Goal: Task Accomplishment & Management: Manage account settings

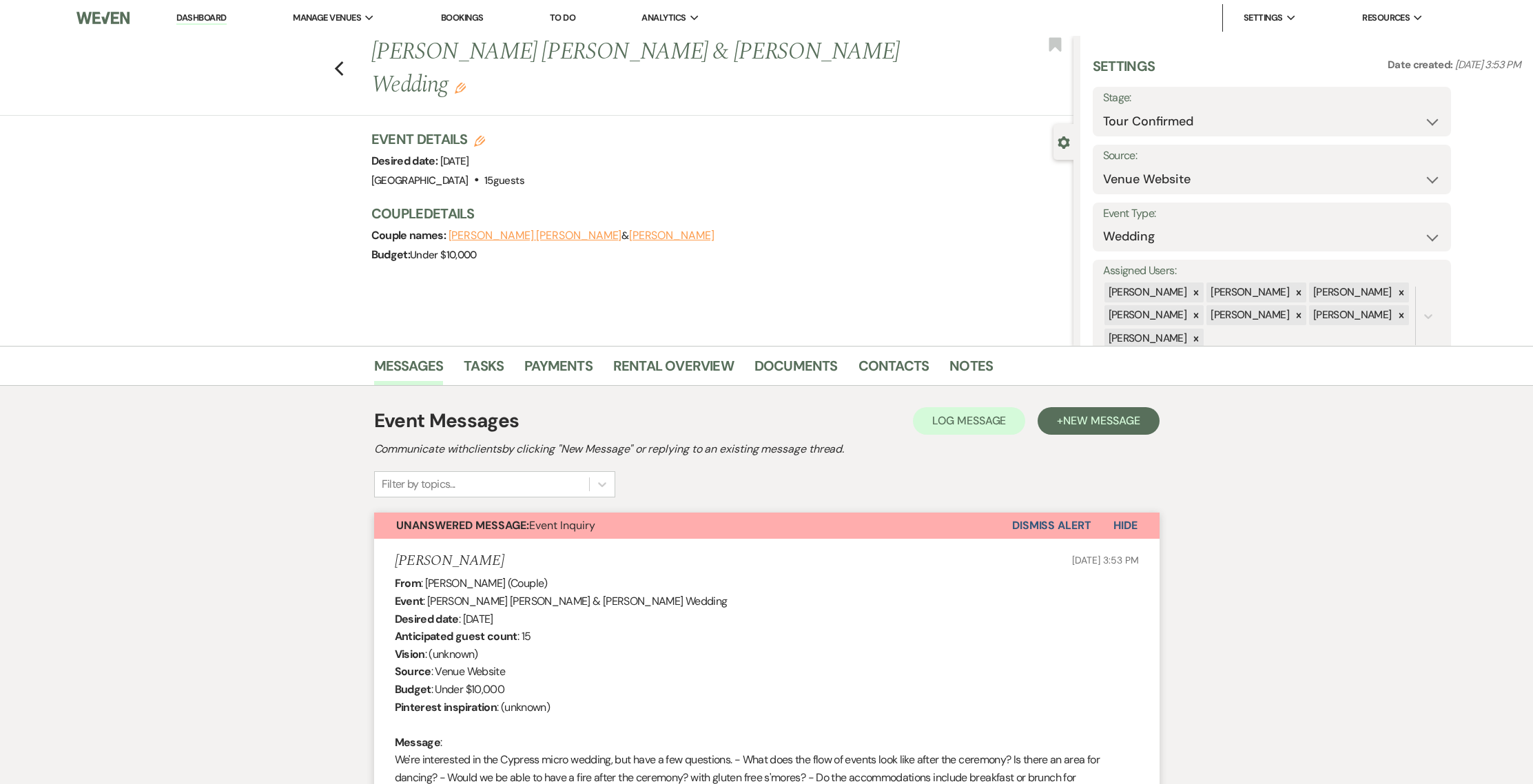
select select "4"
select select "5"
click at [206, 24] on li "Dashboard" at bounding box center [201, 17] width 63 height 28
click at [206, 20] on link "Dashboard" at bounding box center [201, 18] width 50 height 13
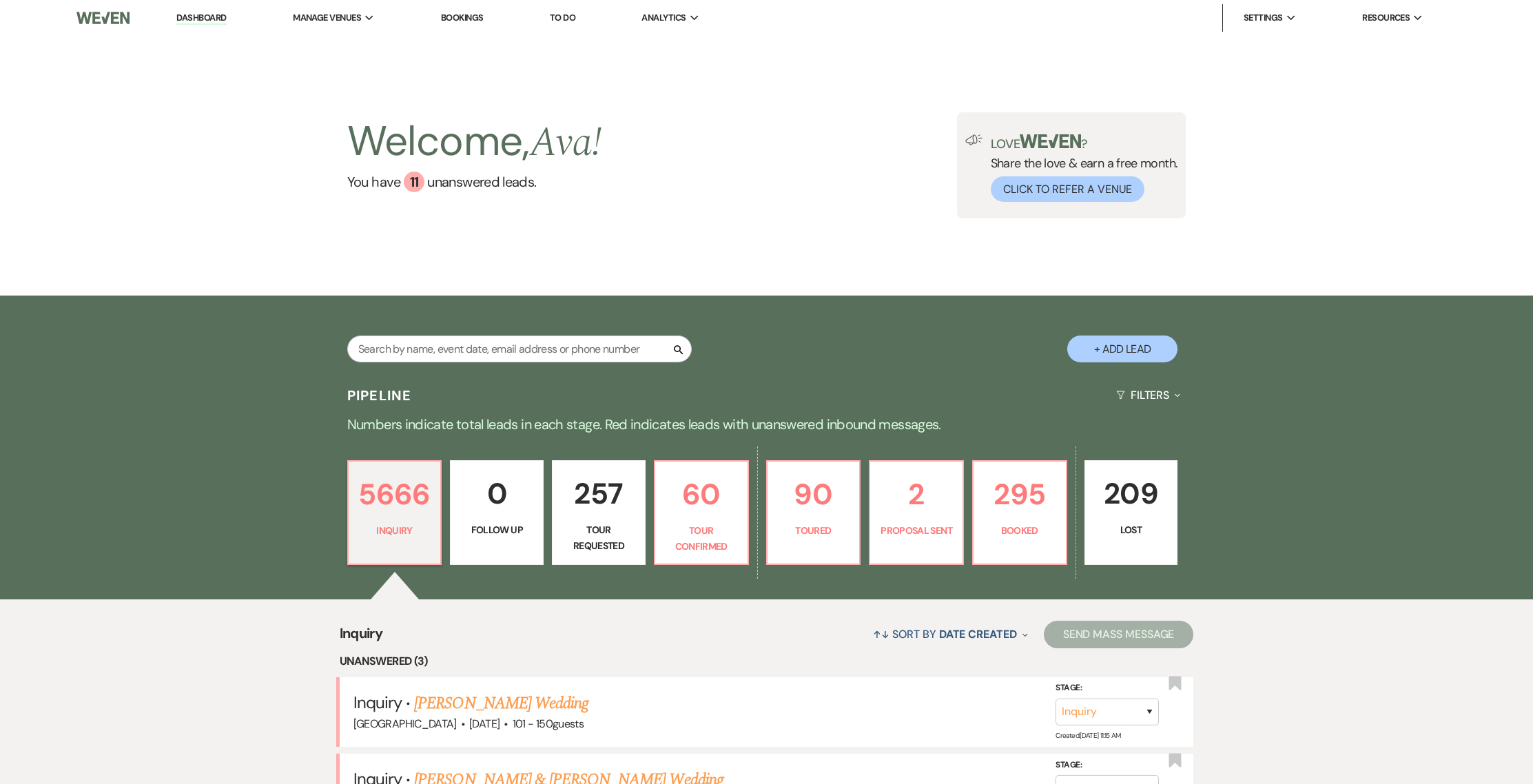
click at [450, 13] on link "Bookings" at bounding box center [462, 17] width 43 height 12
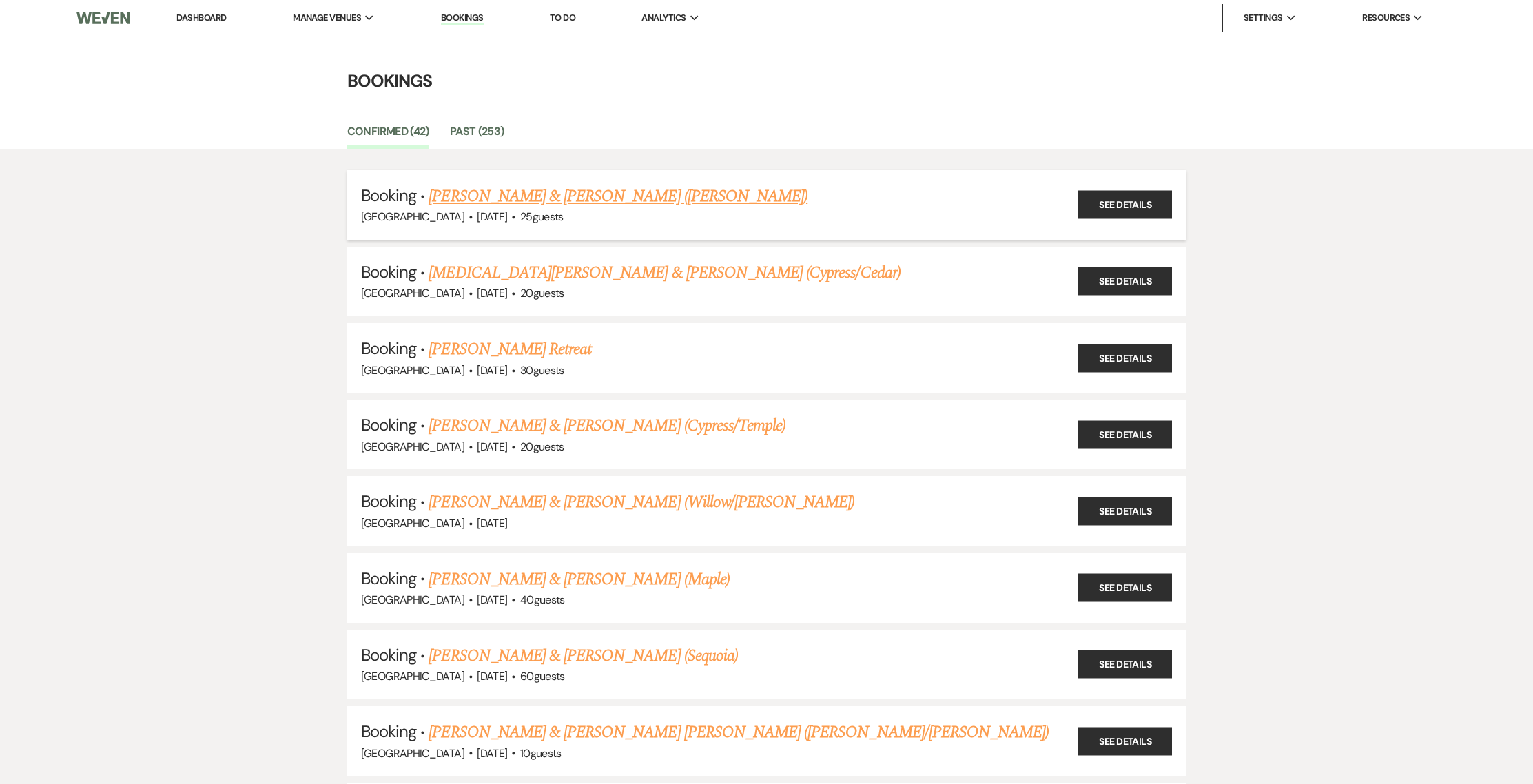
click at [493, 189] on link "[PERSON_NAME] & [PERSON_NAME] ([PERSON_NAME])" at bounding box center [618, 195] width 379 height 24
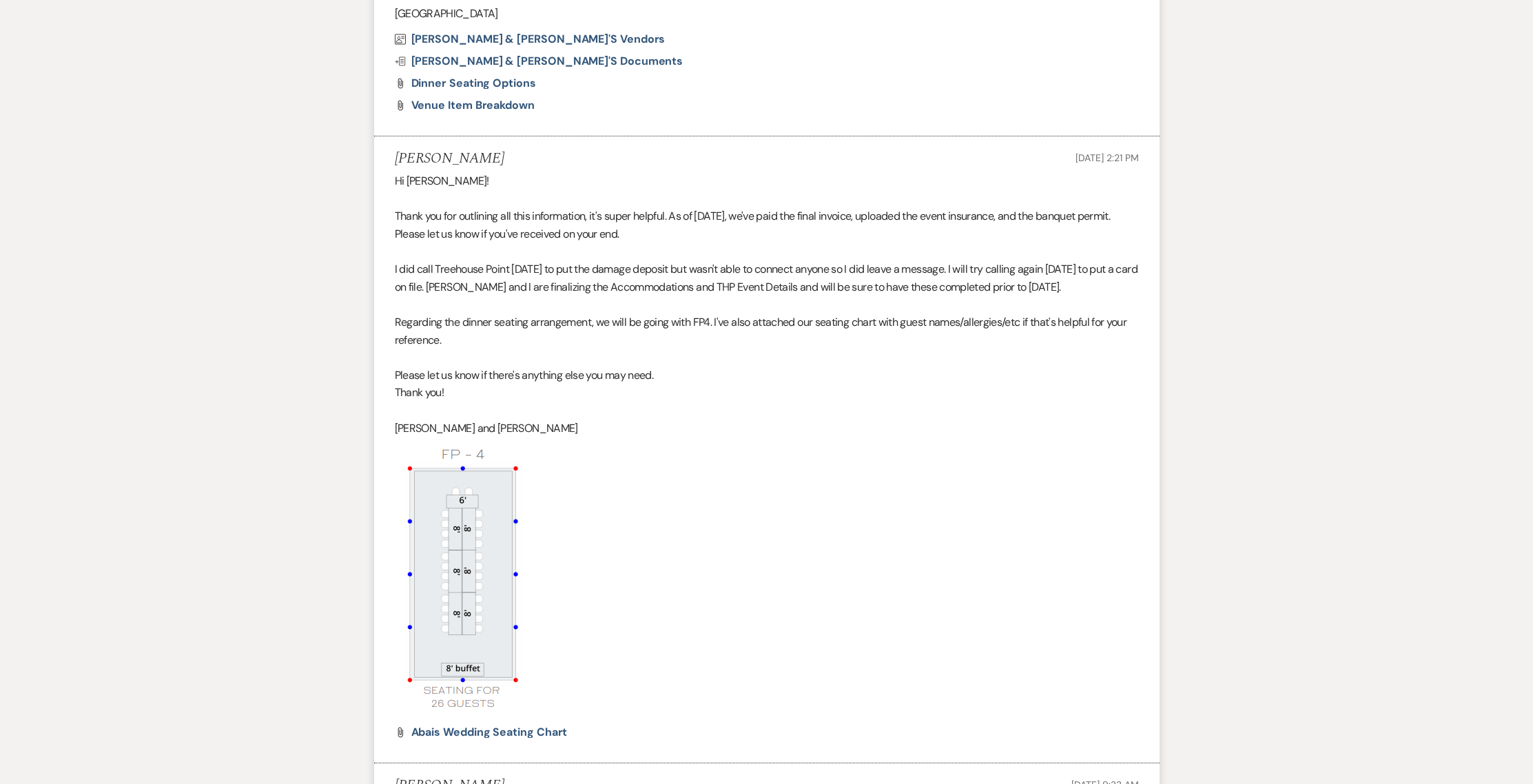
scroll to position [875, 0]
